Goal: Navigation & Orientation: Find specific page/section

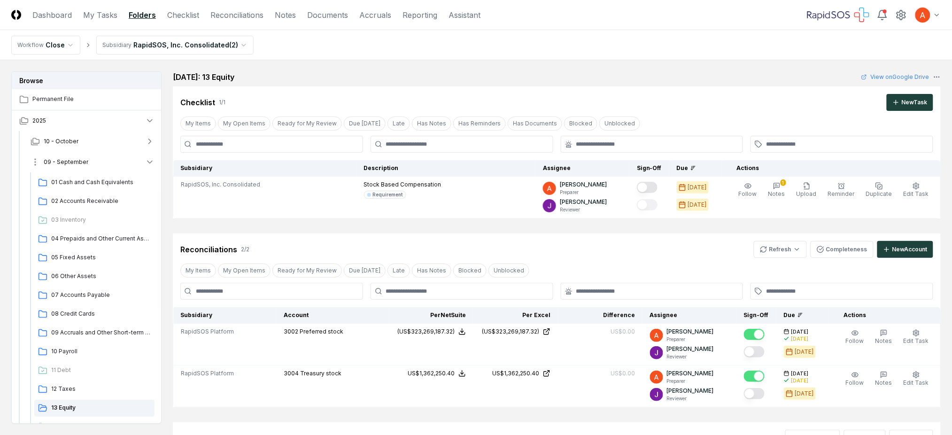
click at [96, 162] on button "09 - September" at bounding box center [92, 162] width 139 height 21
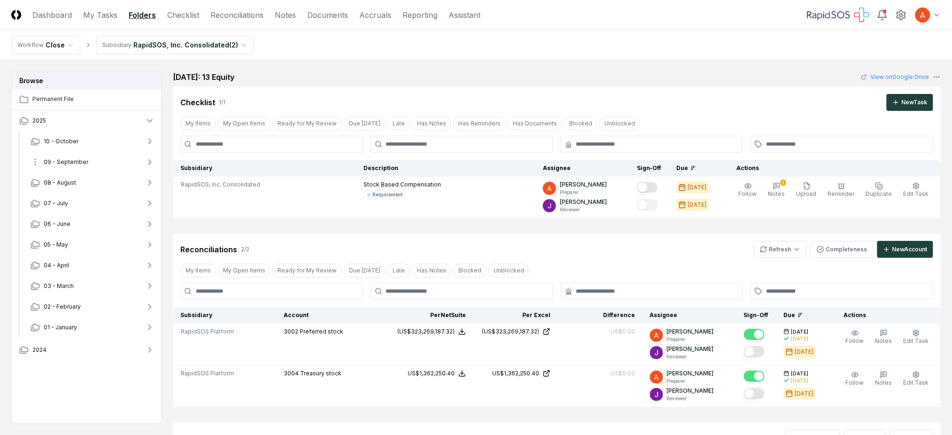
click at [96, 162] on button "09 - September" at bounding box center [92, 162] width 139 height 21
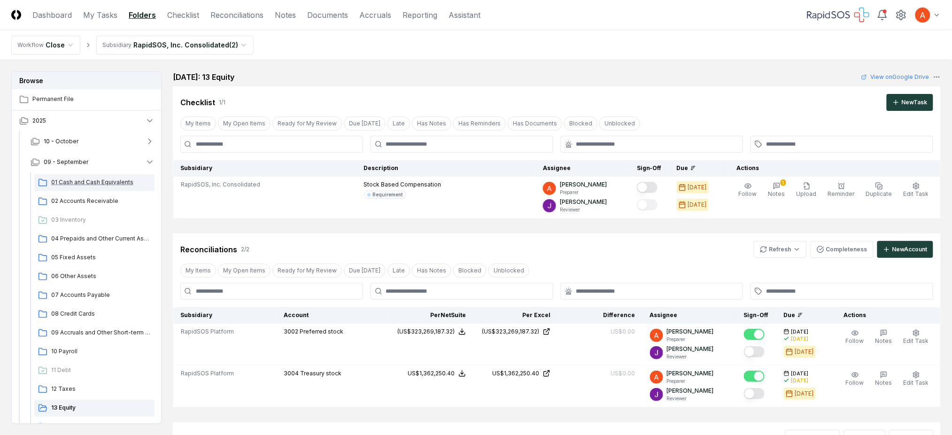
click at [91, 179] on span "01 Cash and Cash Equivalents" at bounding box center [101, 182] width 100 height 8
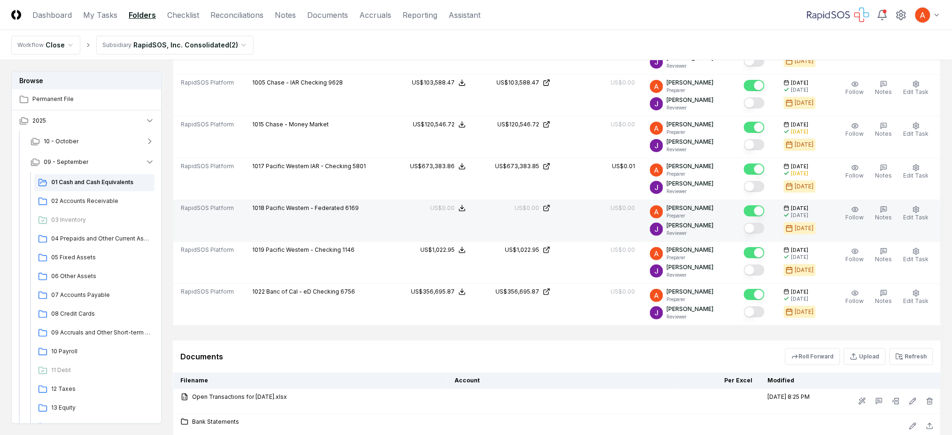
scroll to position [1378, 0]
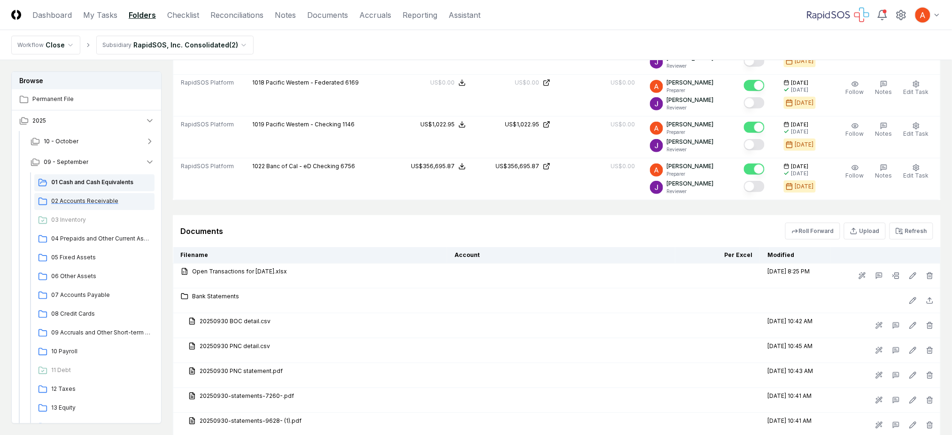
click at [83, 202] on span "02 Accounts Receivable" at bounding box center [101, 201] width 100 height 8
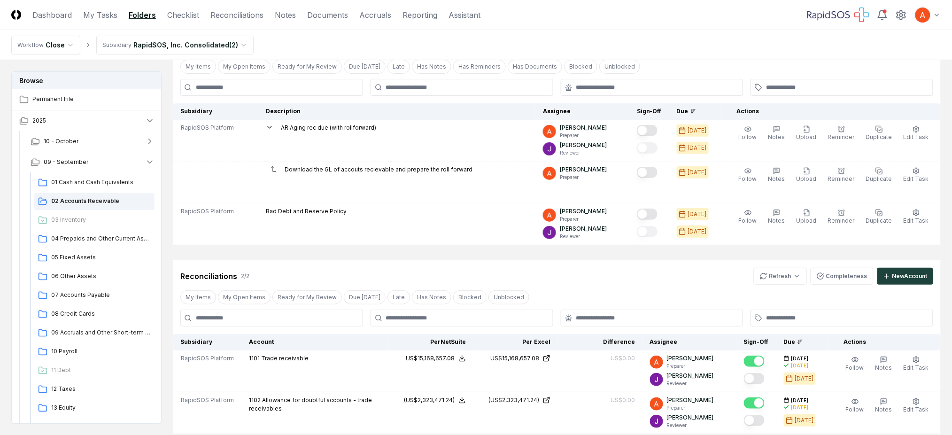
scroll to position [125, 0]
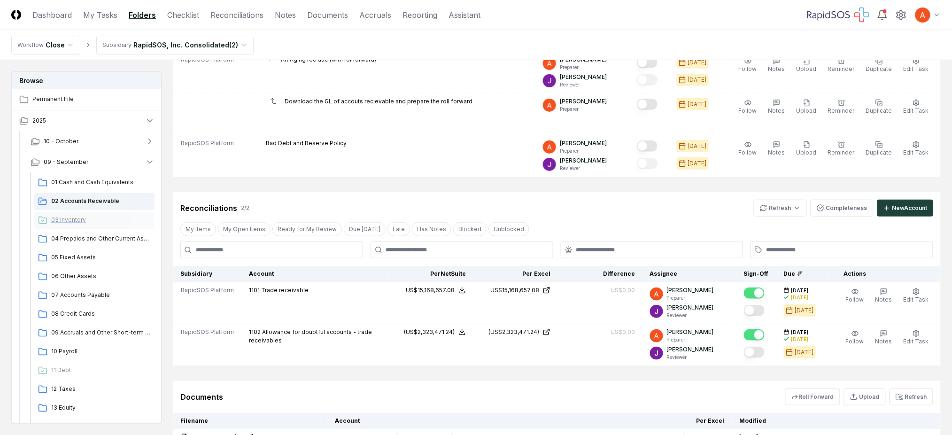
click at [72, 218] on span "03 Inventory" at bounding box center [101, 220] width 100 height 8
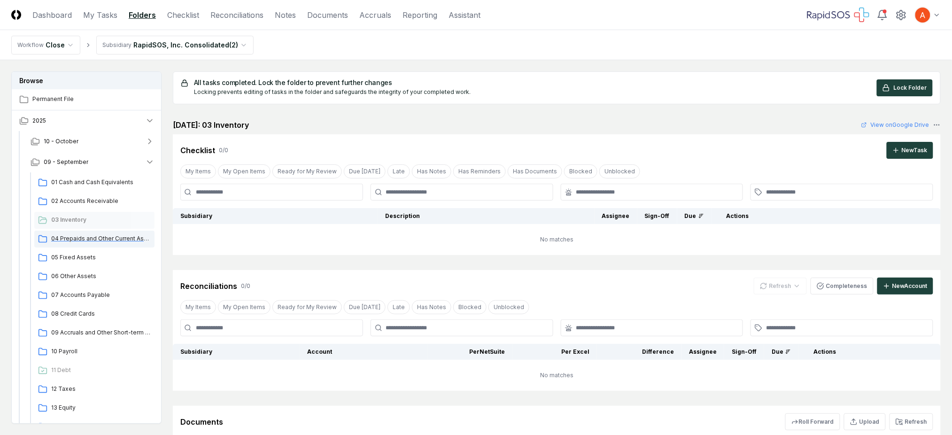
click at [123, 241] on span "04 Prepaids and Other Current Assets" at bounding box center [101, 238] width 100 height 8
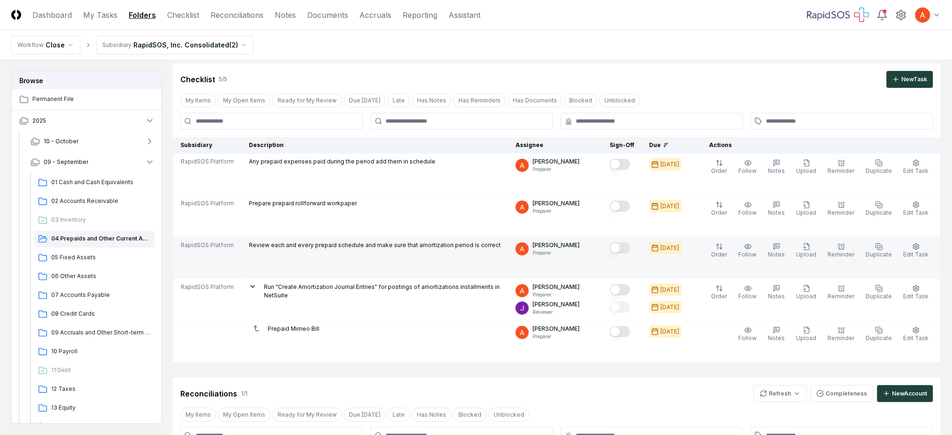
scroll to position [9, 0]
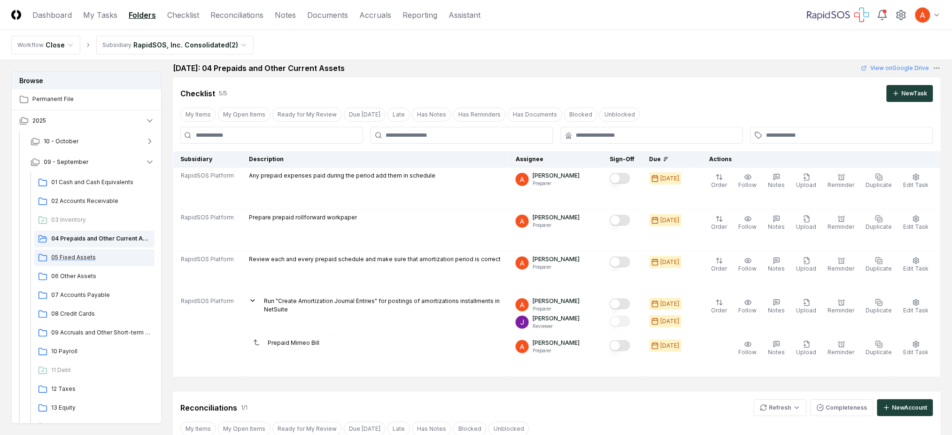
click at [70, 260] on span "05 Fixed Assets" at bounding box center [101, 257] width 100 height 8
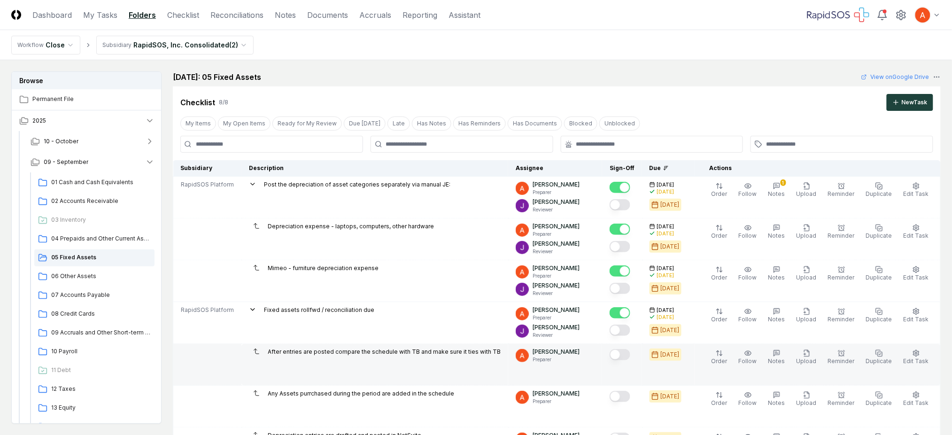
scroll to position [62, 0]
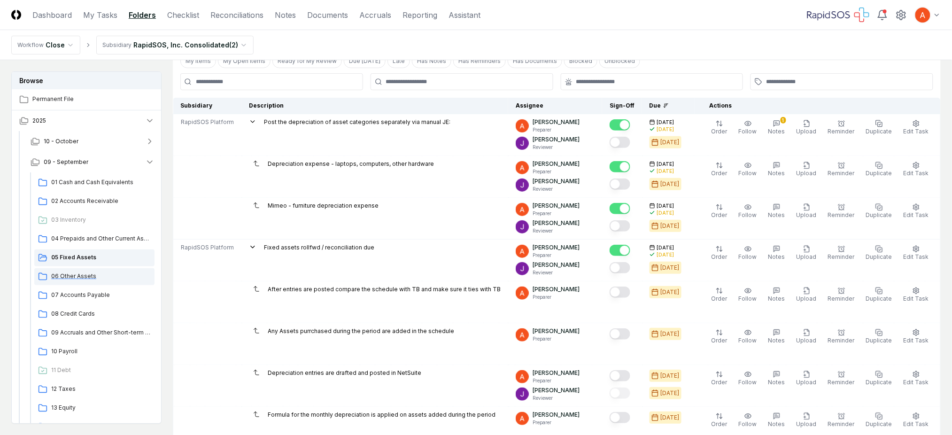
click at [77, 279] on span "06 Other Assets" at bounding box center [101, 276] width 100 height 8
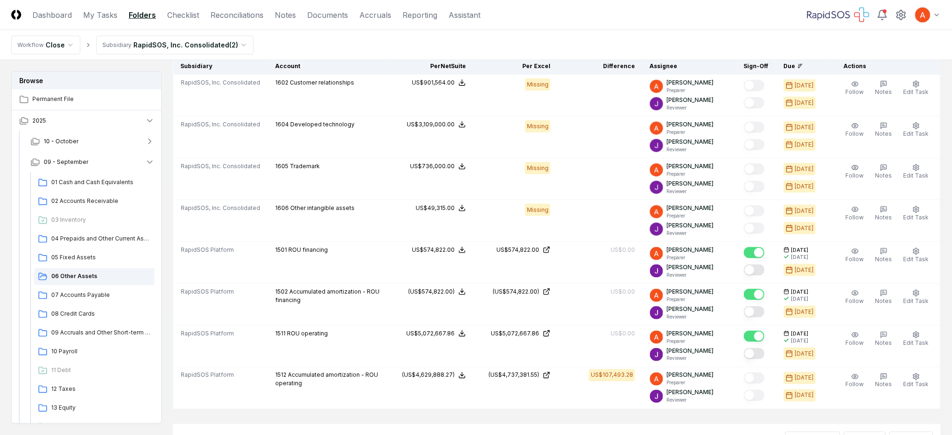
scroll to position [313, 0]
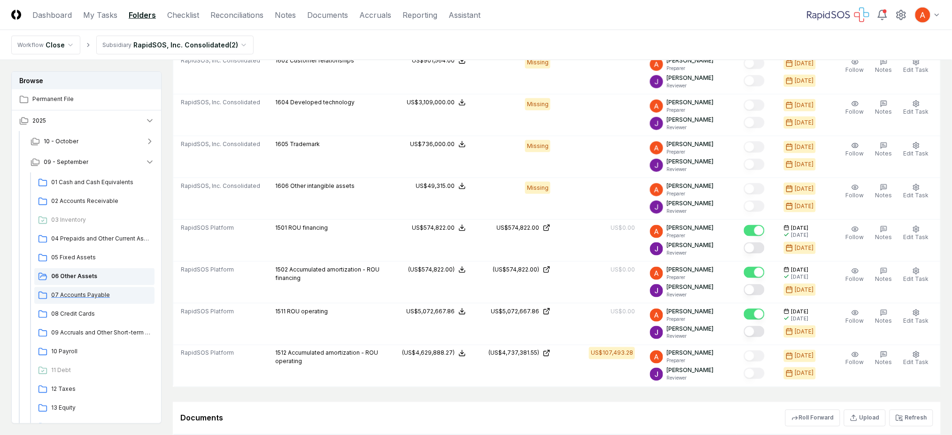
click at [84, 295] on span "07 Accounts Payable" at bounding box center [101, 295] width 100 height 8
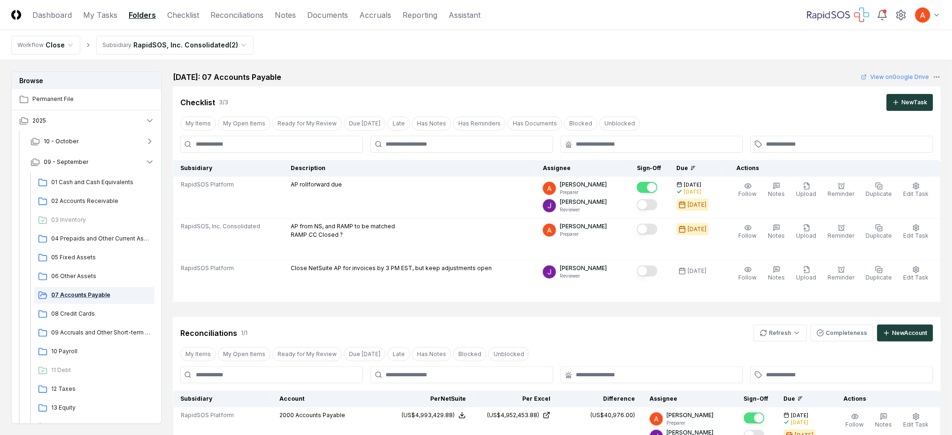
scroll to position [62, 0]
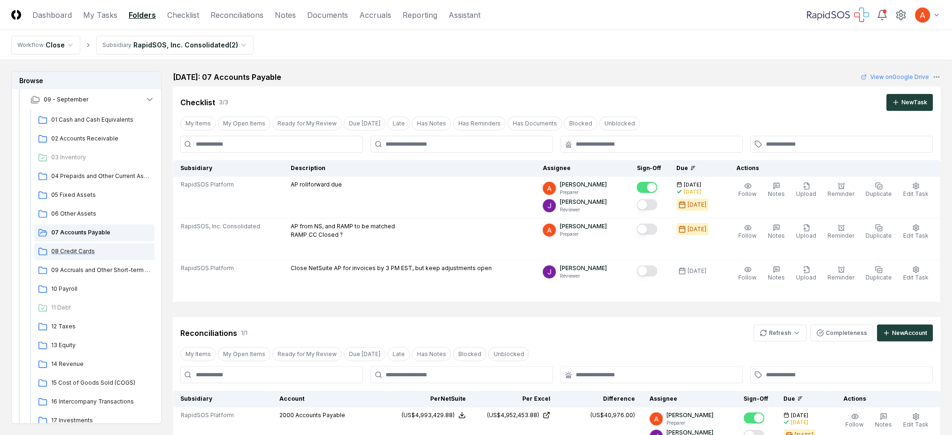
click at [86, 254] on span "08 Credit Cards" at bounding box center [101, 251] width 100 height 8
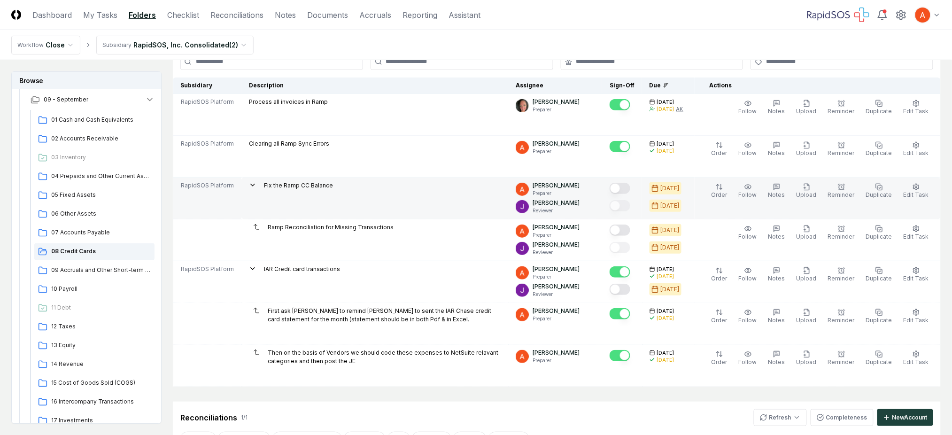
scroll to position [62, 0]
